Goal: Find specific page/section: Find specific page/section

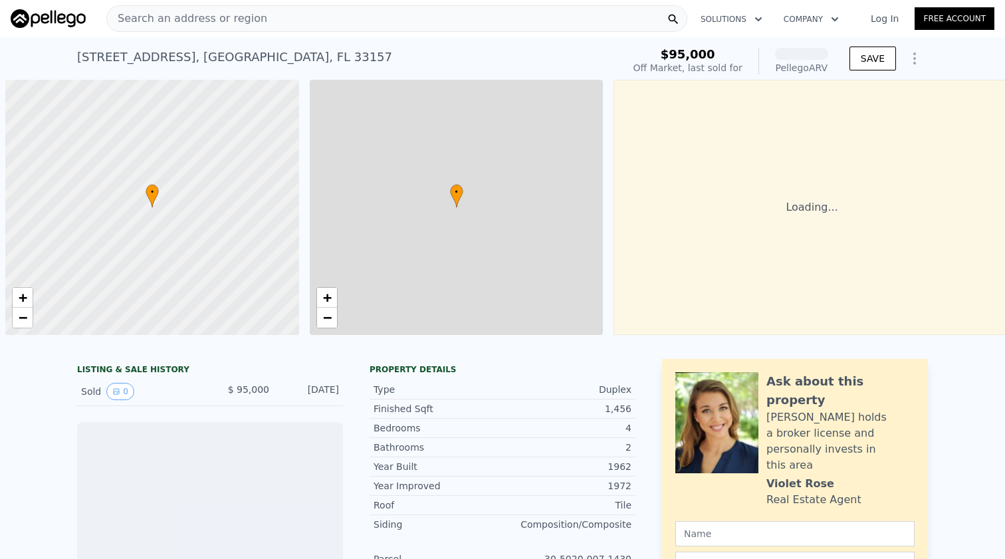
scroll to position [0, 5]
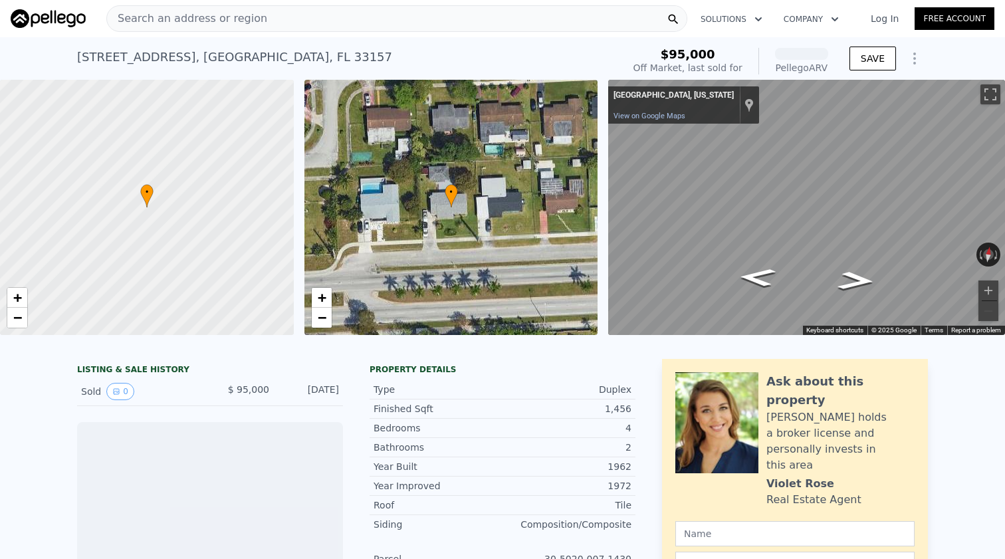
click at [230, 18] on span "Search an address or region" at bounding box center [187, 19] width 160 height 16
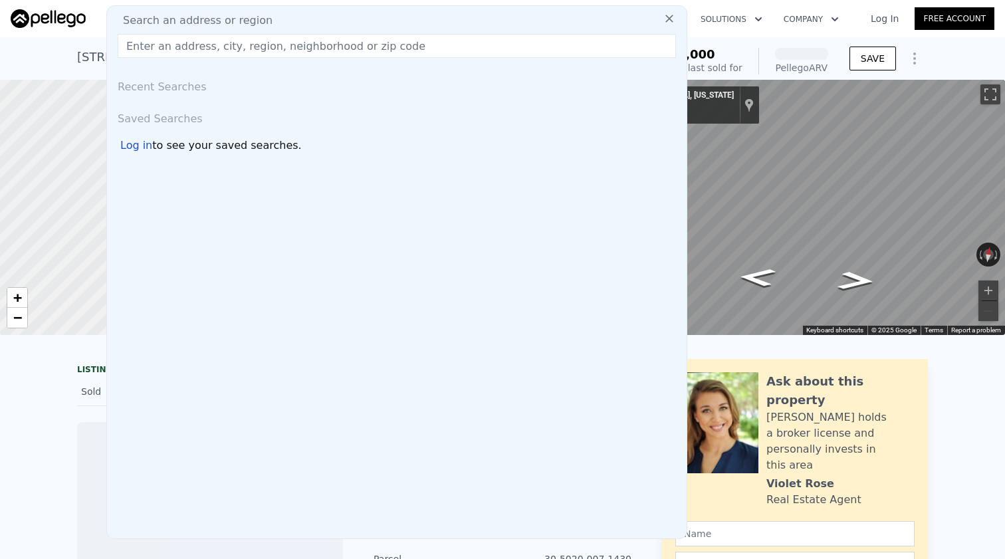
type input "[STREET_ADDRESS]"
